Goal: Task Accomplishment & Management: Manage account settings

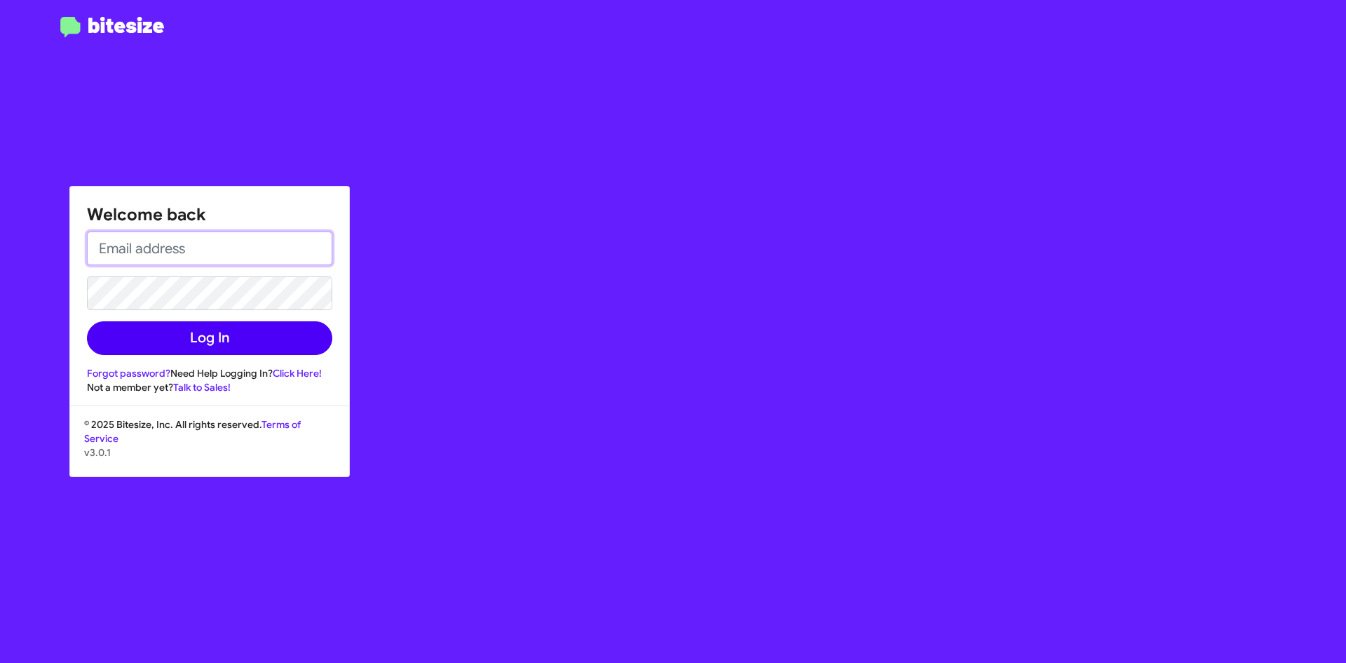
type input "[EMAIL_ADDRESS][PERSON_NAME][DOMAIN_NAME]"
click at [267, 336] on button "Log In" at bounding box center [209, 338] width 245 height 34
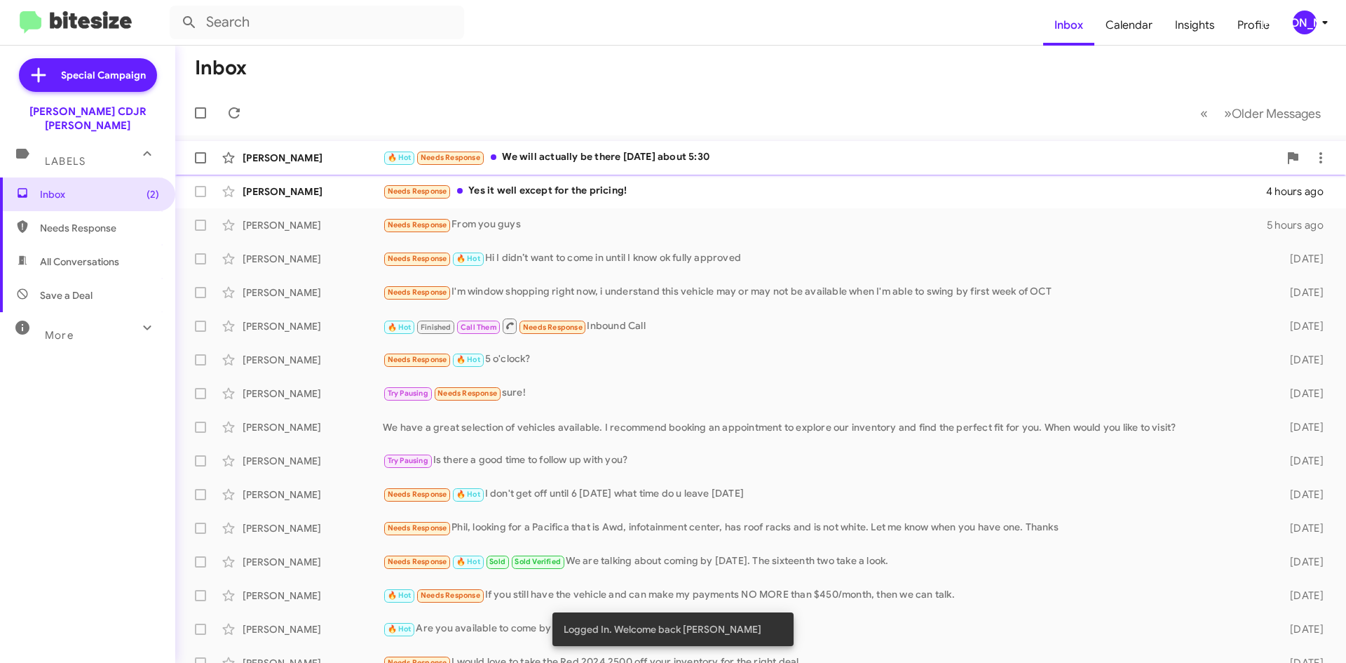
click at [710, 161] on div "🔥 Hot Needs Response We will actually be there [DATE] about 5:30" at bounding box center [831, 157] width 896 height 16
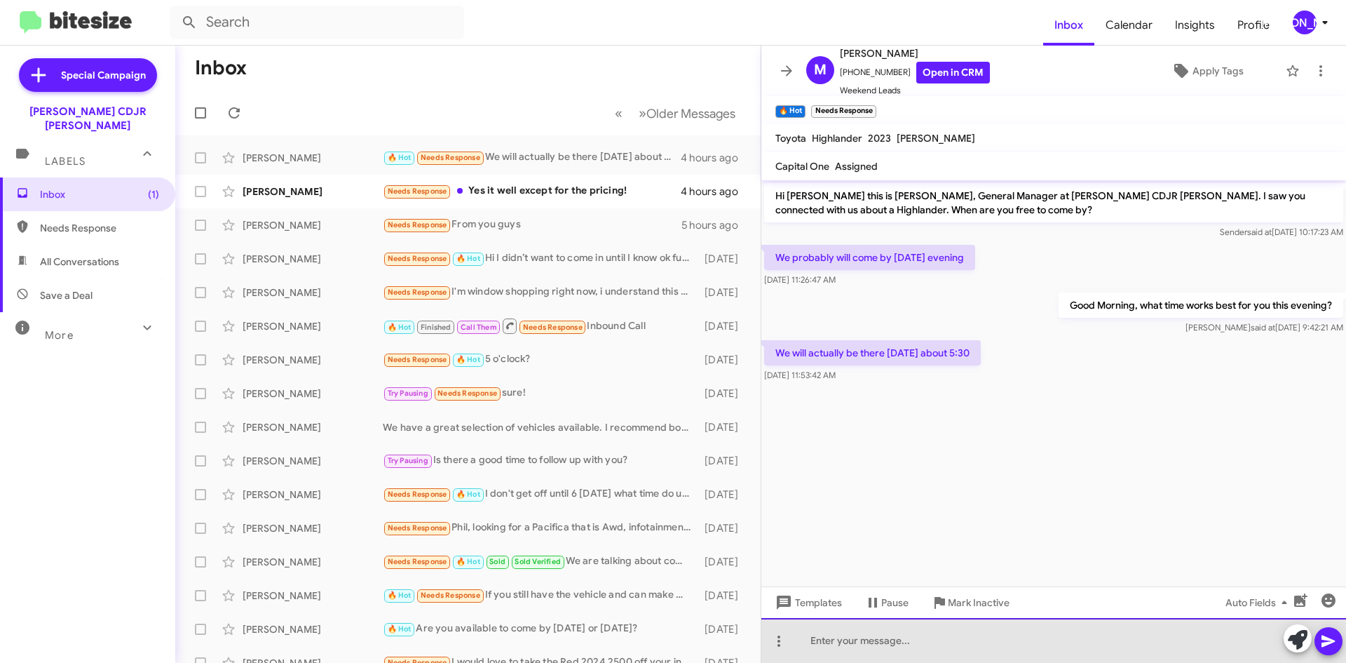
click at [881, 642] on div at bounding box center [1053, 640] width 585 height 45
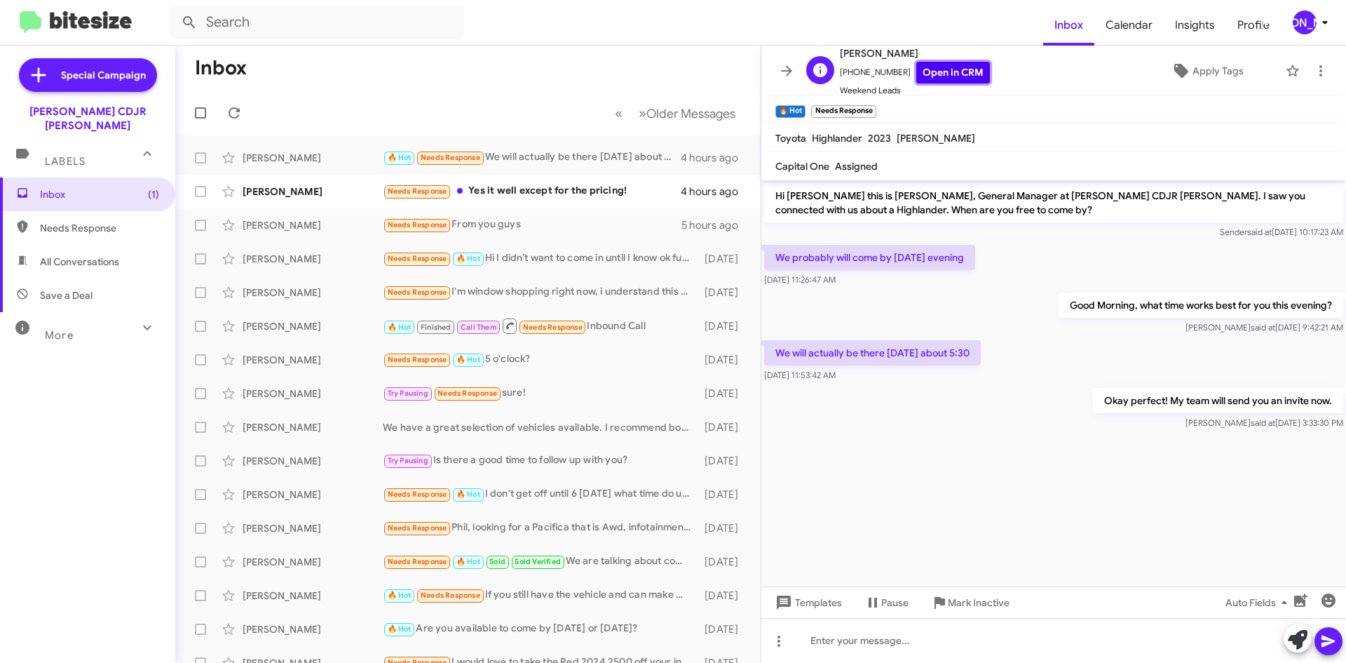
click at [927, 64] on link "Open in CRM" at bounding box center [953, 73] width 74 height 22
click at [780, 72] on icon at bounding box center [786, 70] width 17 height 17
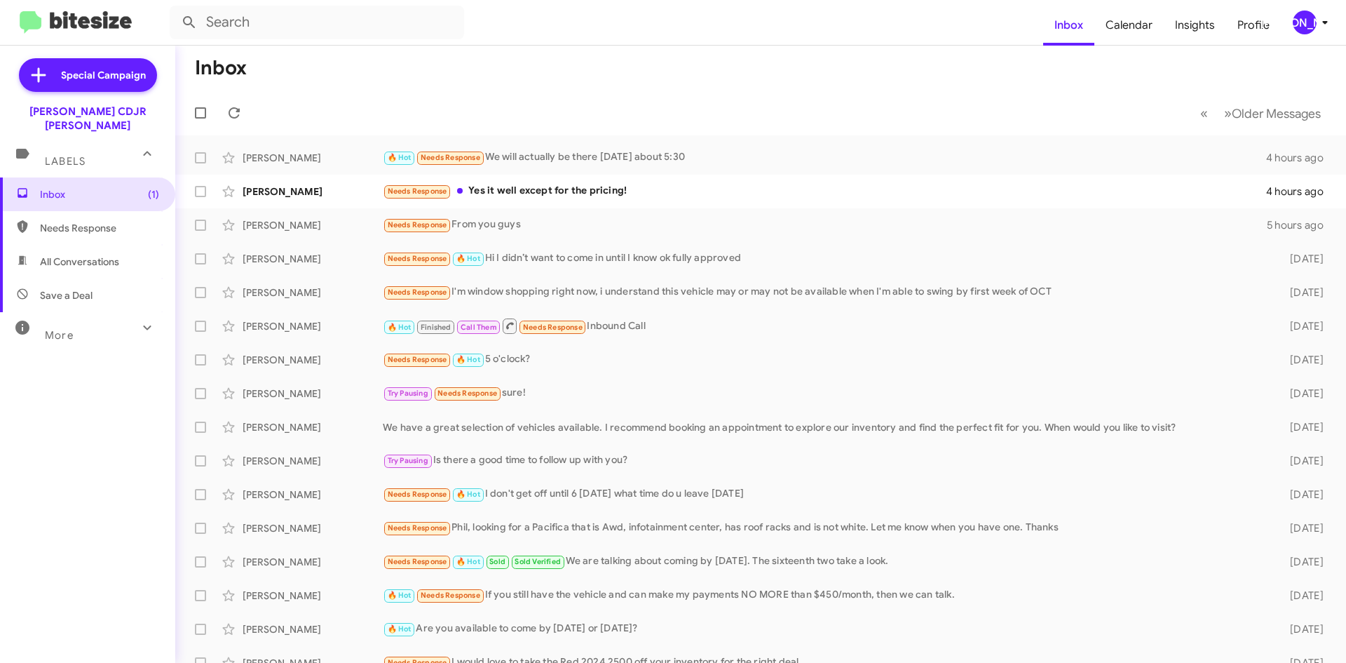
click at [1289, 25] on button "[PERSON_NAME]" at bounding box center [1306, 23] width 50 height 24
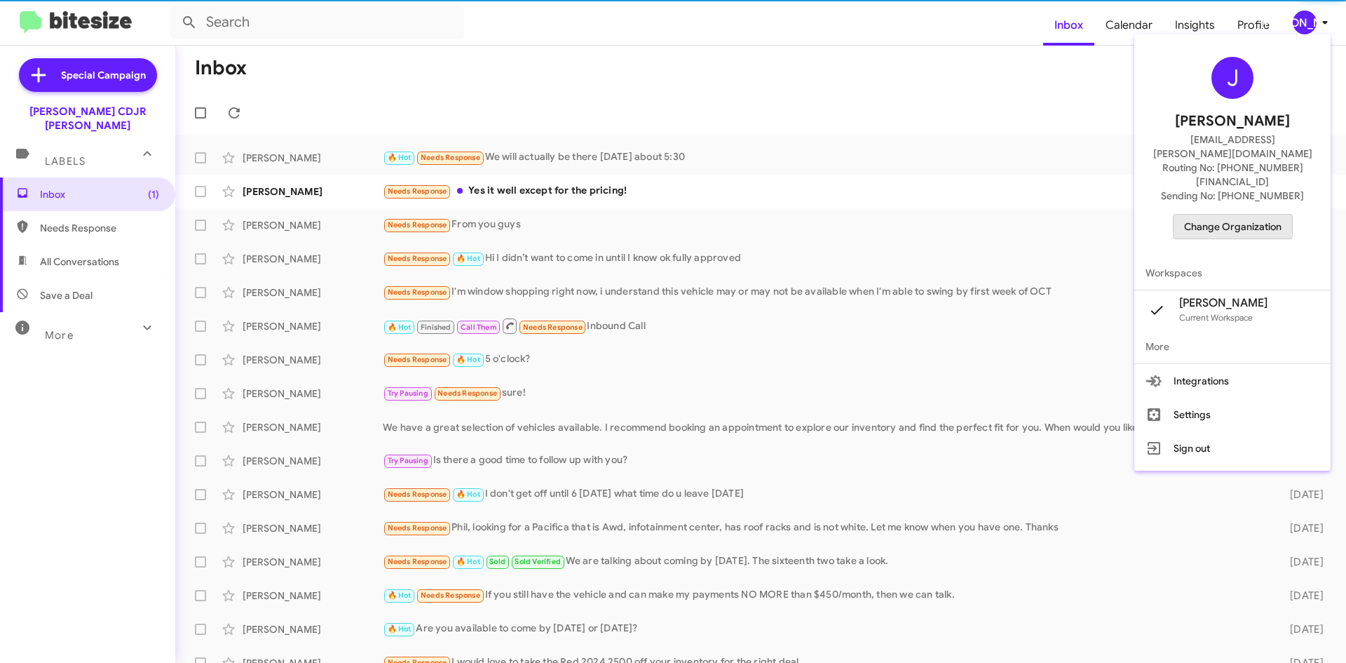
click at [1228, 215] on span "Change Organization" at bounding box center [1232, 227] width 97 height 24
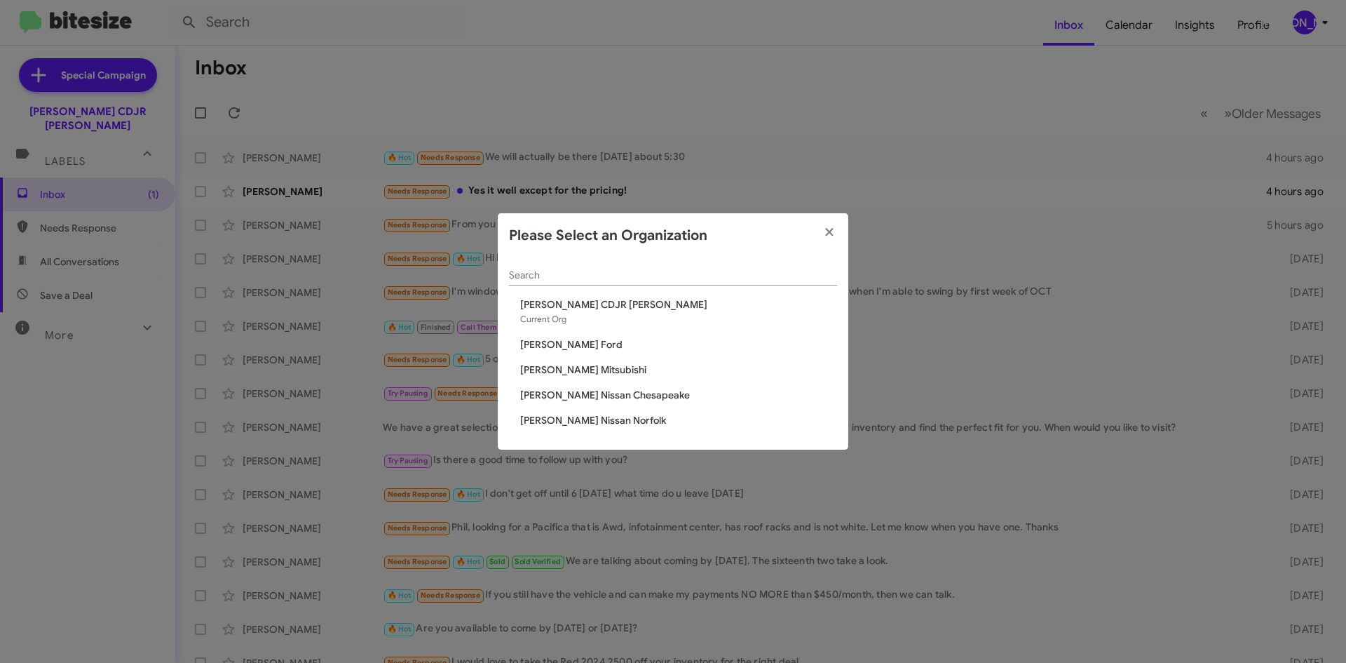
click at [576, 376] on span "[PERSON_NAME] Mitsubishi" at bounding box center [678, 369] width 317 height 14
